Goal: Task Accomplishment & Management: Manage account settings

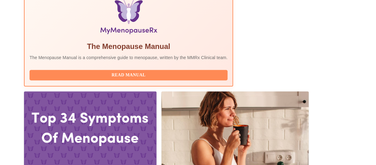
scroll to position [248, 0]
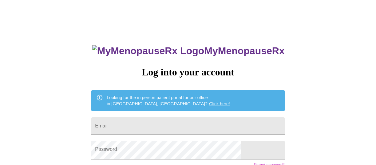
scroll to position [61, 0]
